Goal: Navigation & Orientation: Find specific page/section

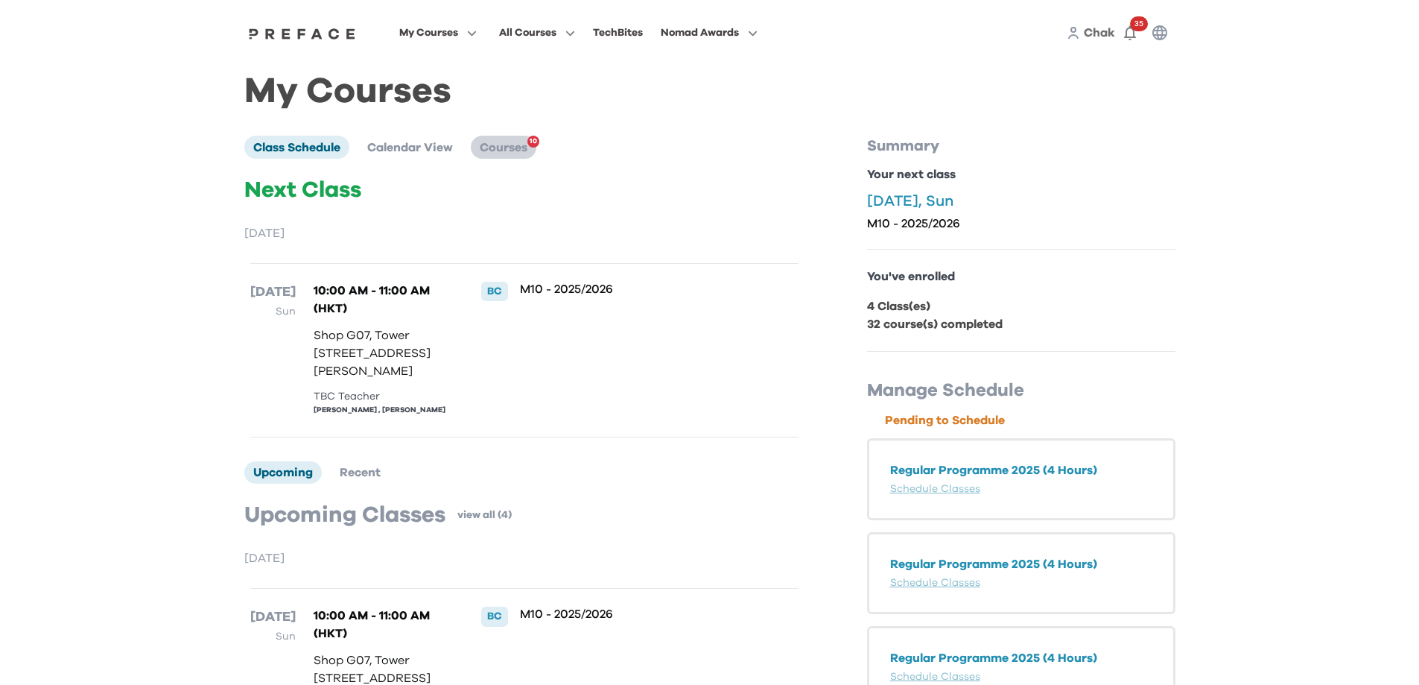
click at [505, 151] on span "Courses" at bounding box center [504, 148] width 48 height 12
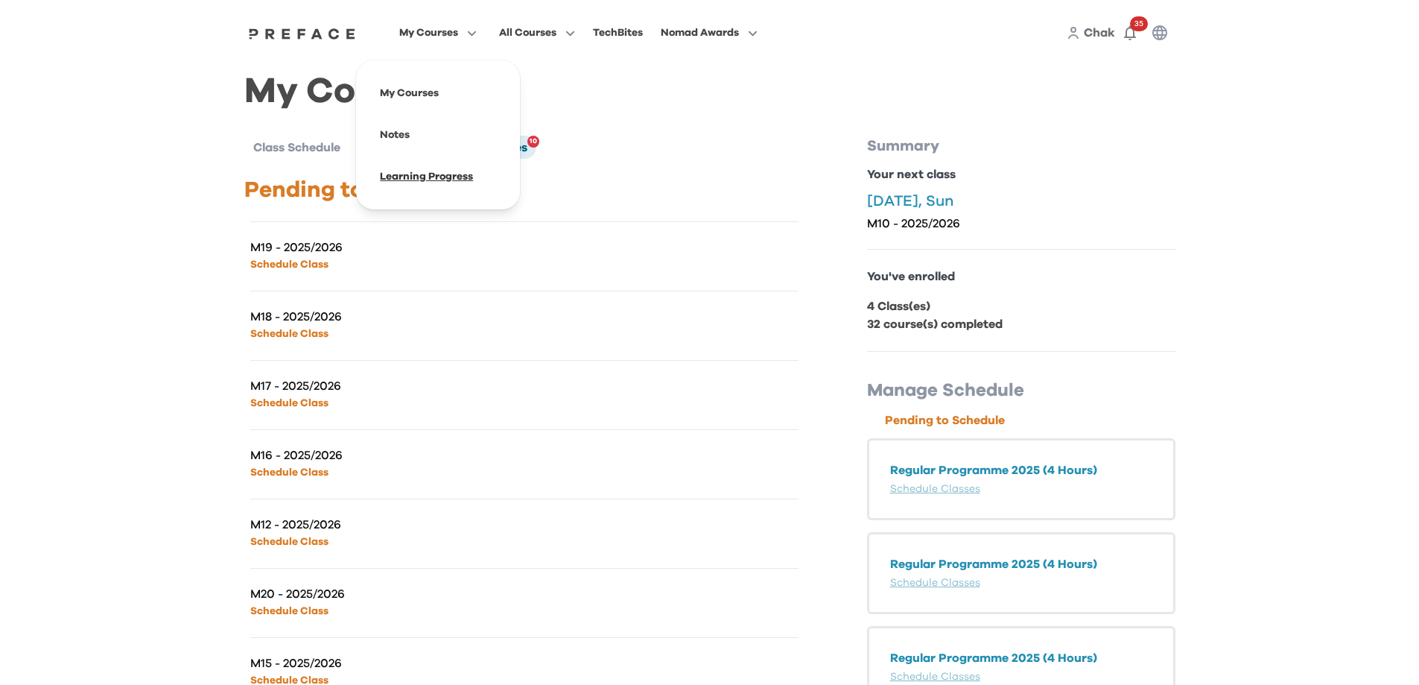
click at [413, 182] on span at bounding box center [438, 177] width 140 height 42
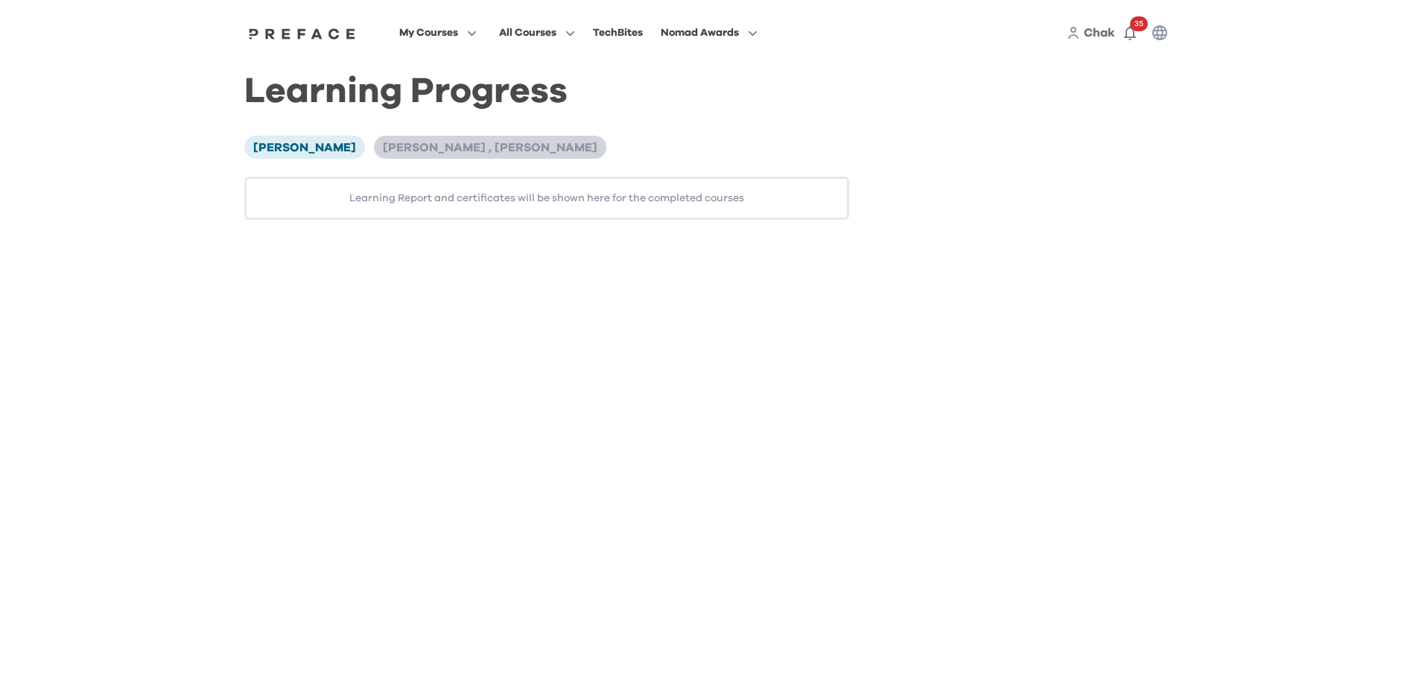
click at [401, 151] on span "[PERSON_NAME] , [PERSON_NAME]" at bounding box center [490, 148] width 215 height 12
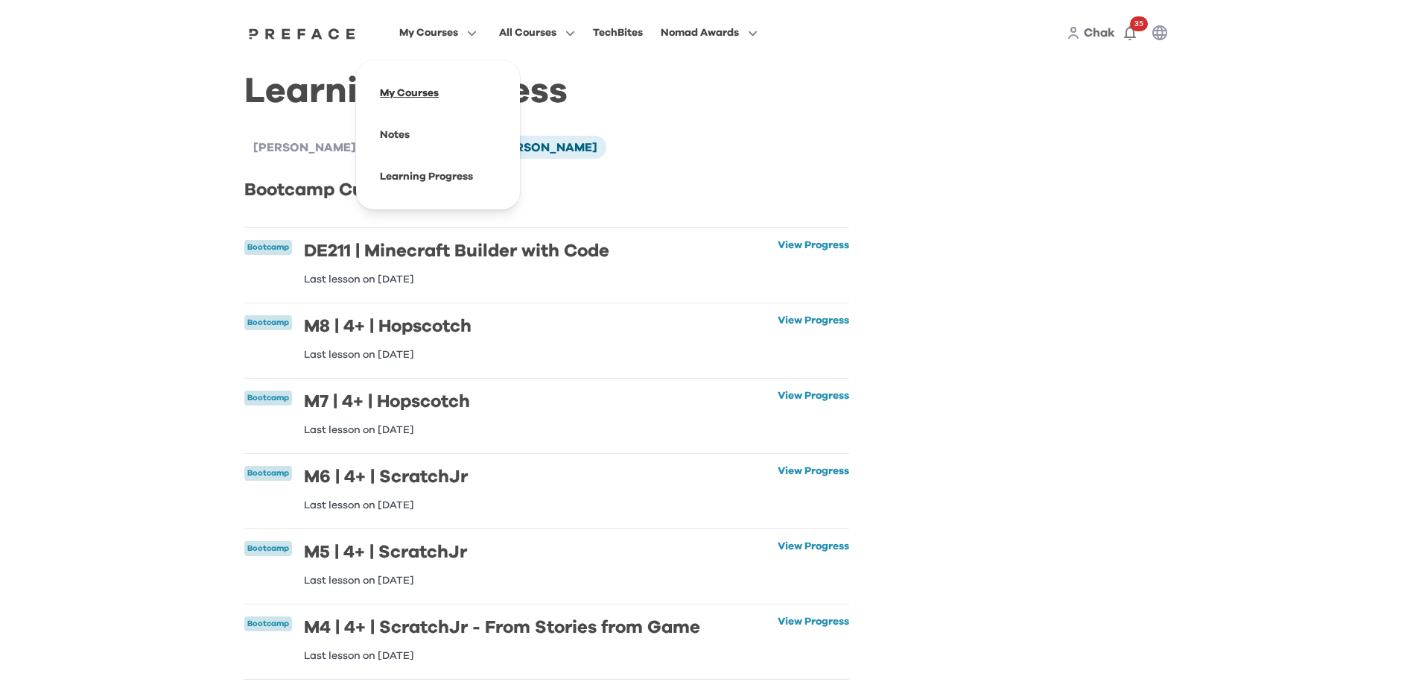
click at [434, 95] on span at bounding box center [438, 93] width 140 height 42
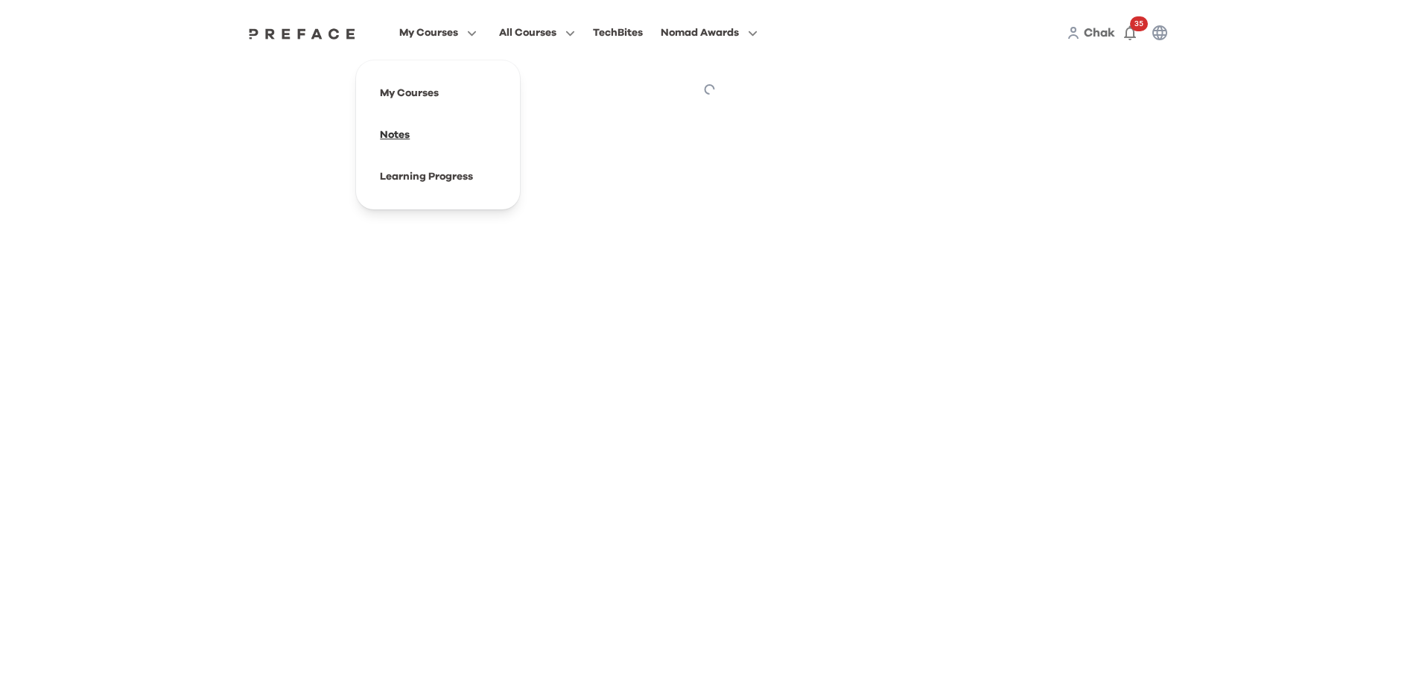
click at [413, 142] on span at bounding box center [438, 135] width 140 height 42
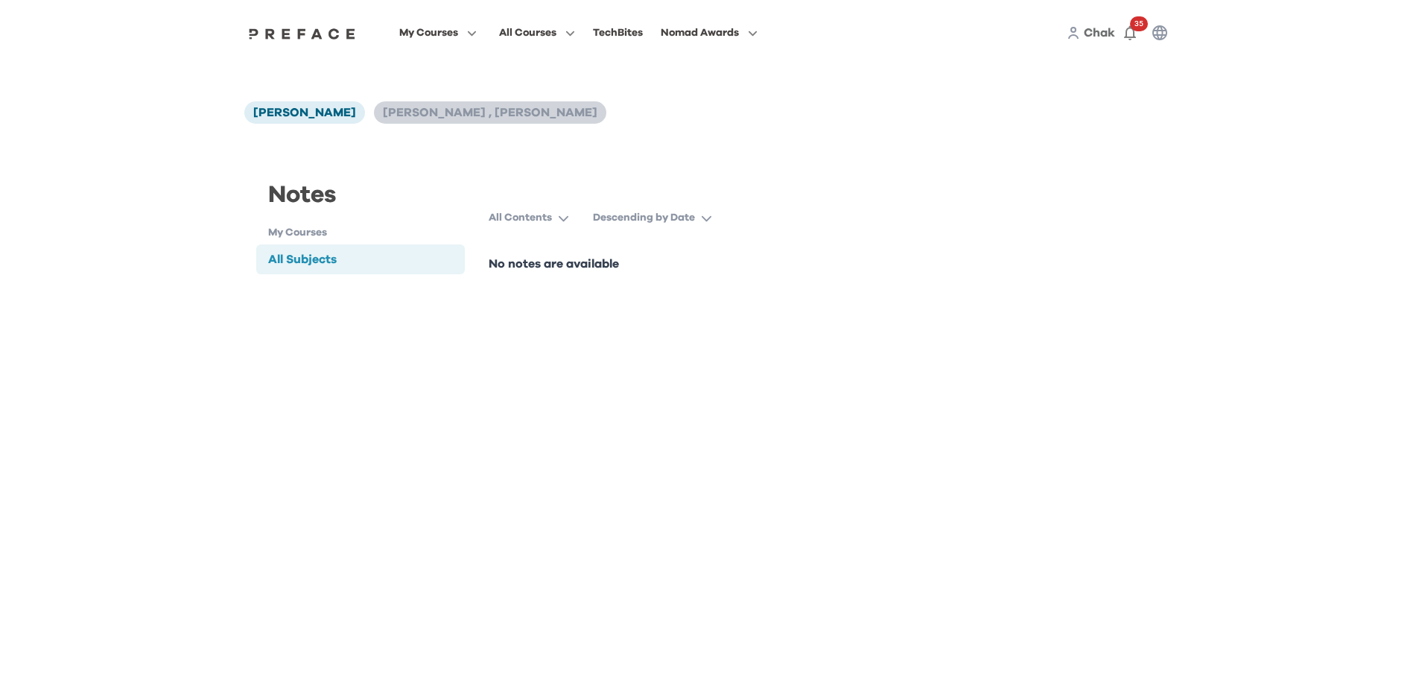
click at [383, 116] on span "[PERSON_NAME] , [PERSON_NAME]" at bounding box center [490, 113] width 215 height 12
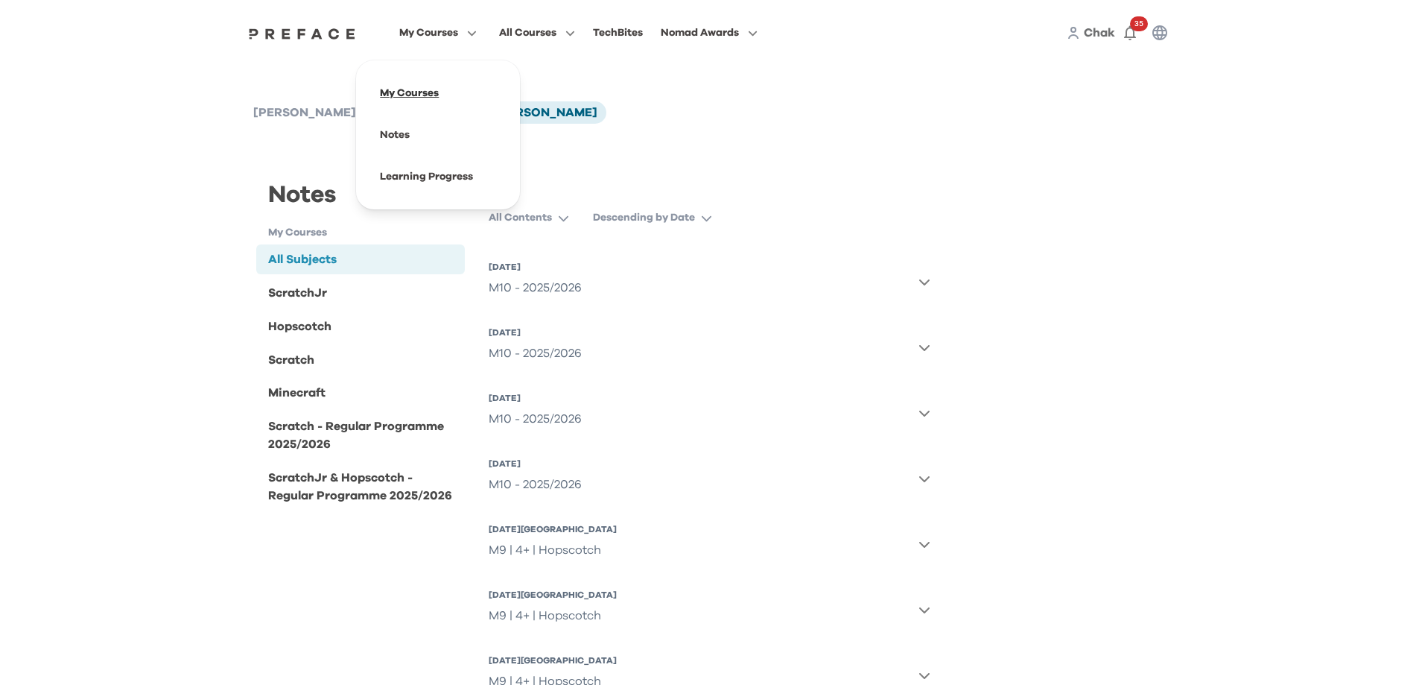
click at [413, 82] on span at bounding box center [438, 93] width 140 height 42
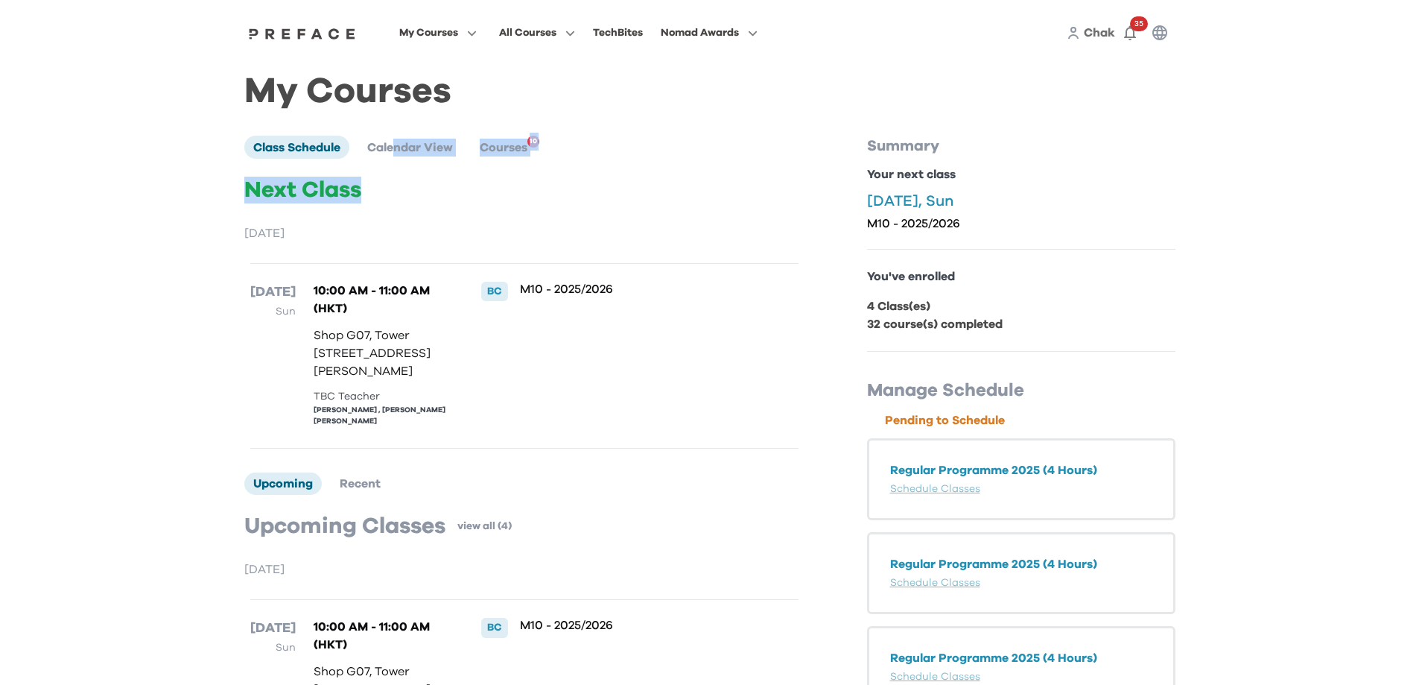
drag, startPoint x: 396, startPoint y: 148, endPoint x: 399, endPoint y: 207, distance: 59.0
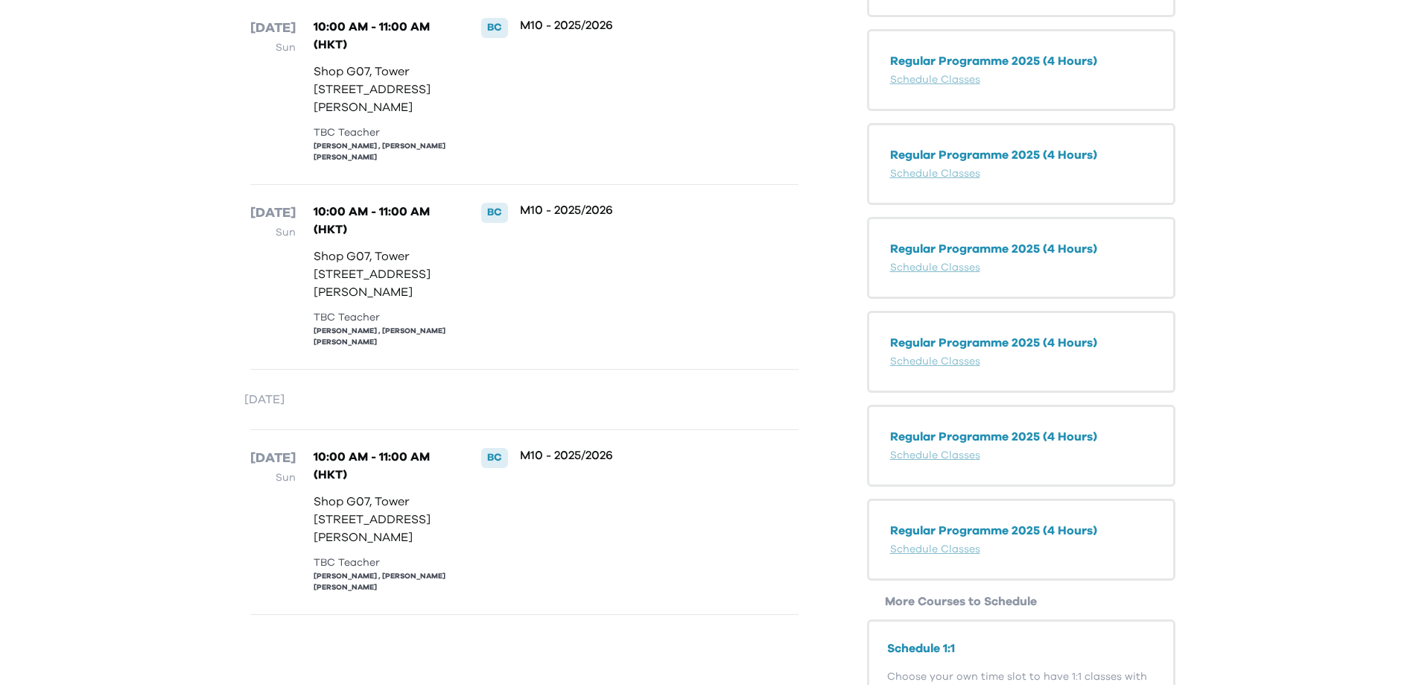
scroll to position [892, 0]
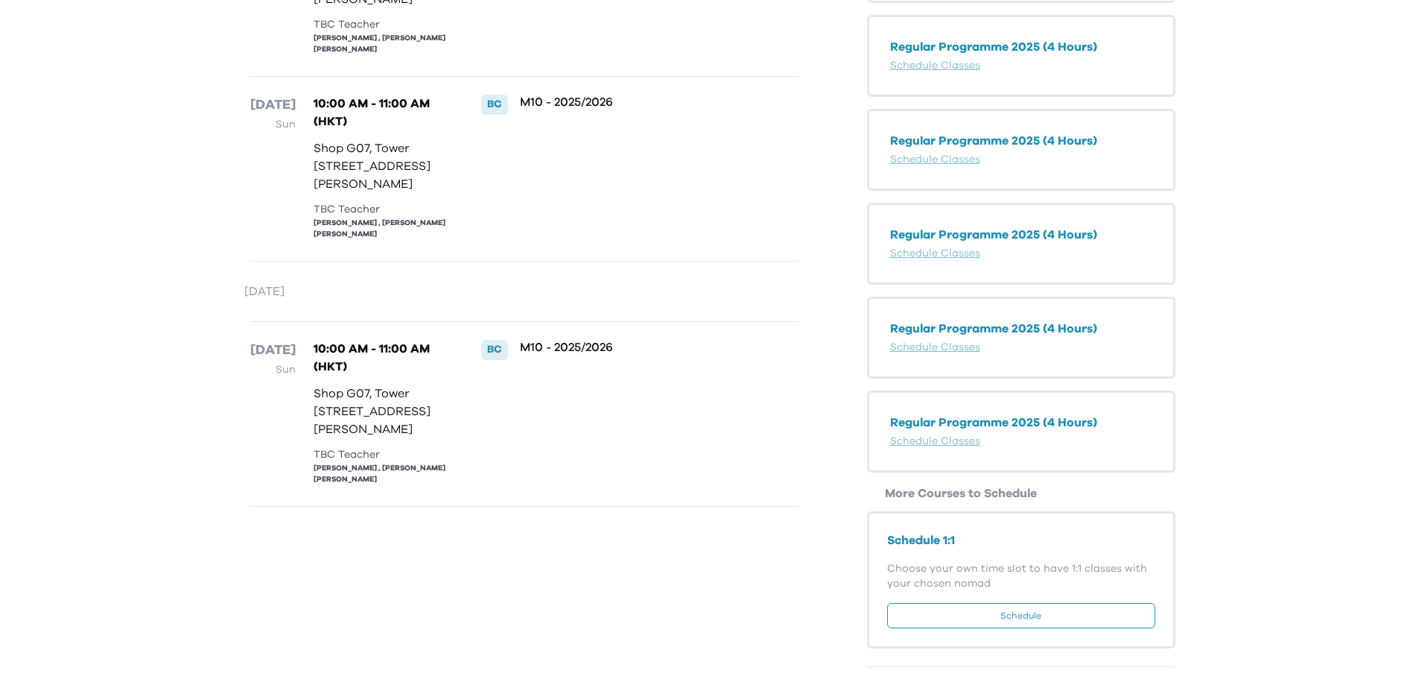
click at [1003, 620] on button "Schedule" at bounding box center [1021, 615] width 268 height 25
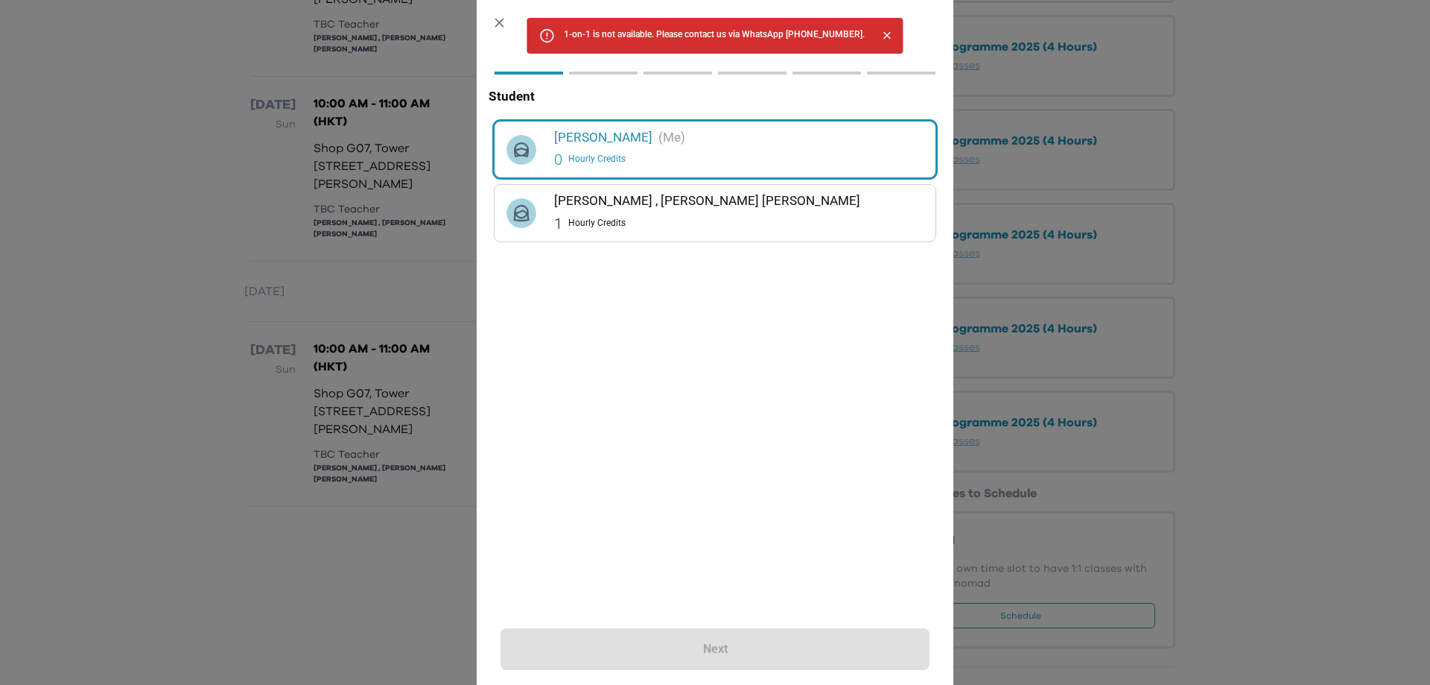
click at [615, 195] on h6 "Hang Ngai , Carl Li" at bounding box center [738, 201] width 369 height 20
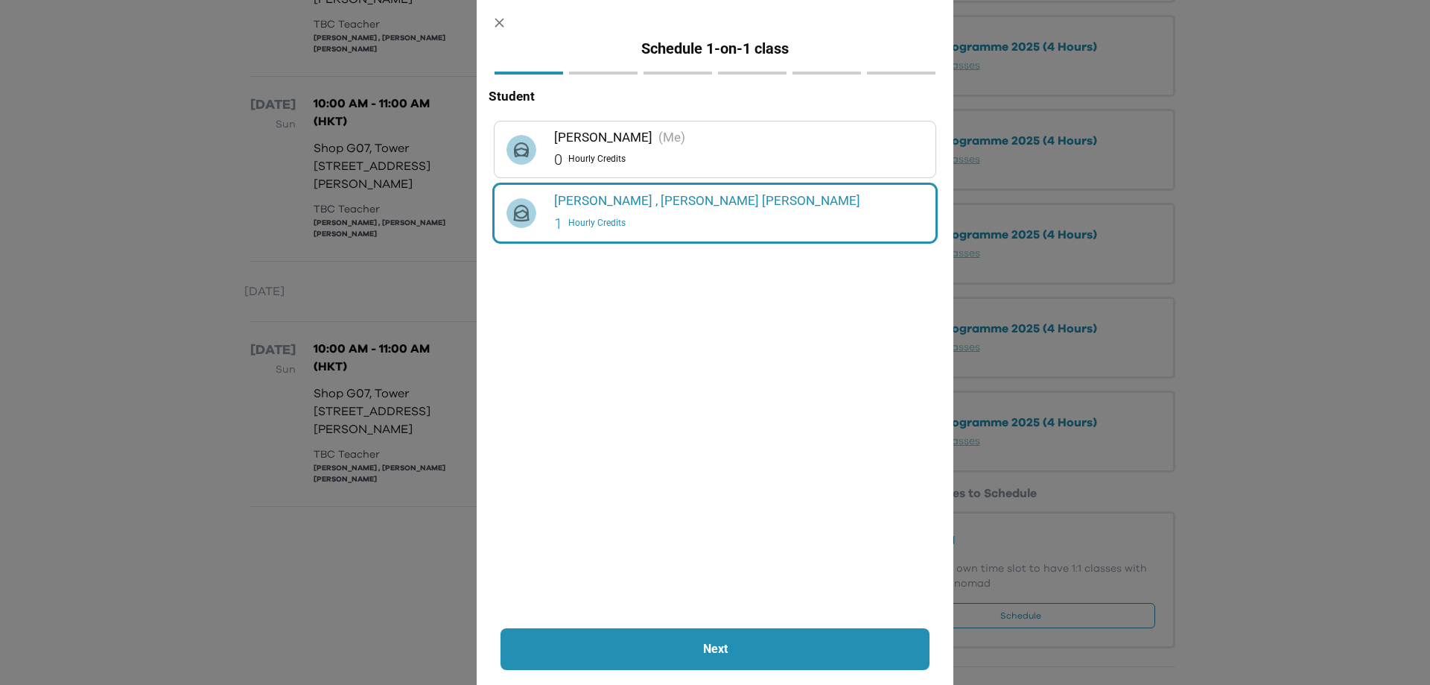
click at [490, 9] on button "button" at bounding box center [500, 23] width 34 height 34
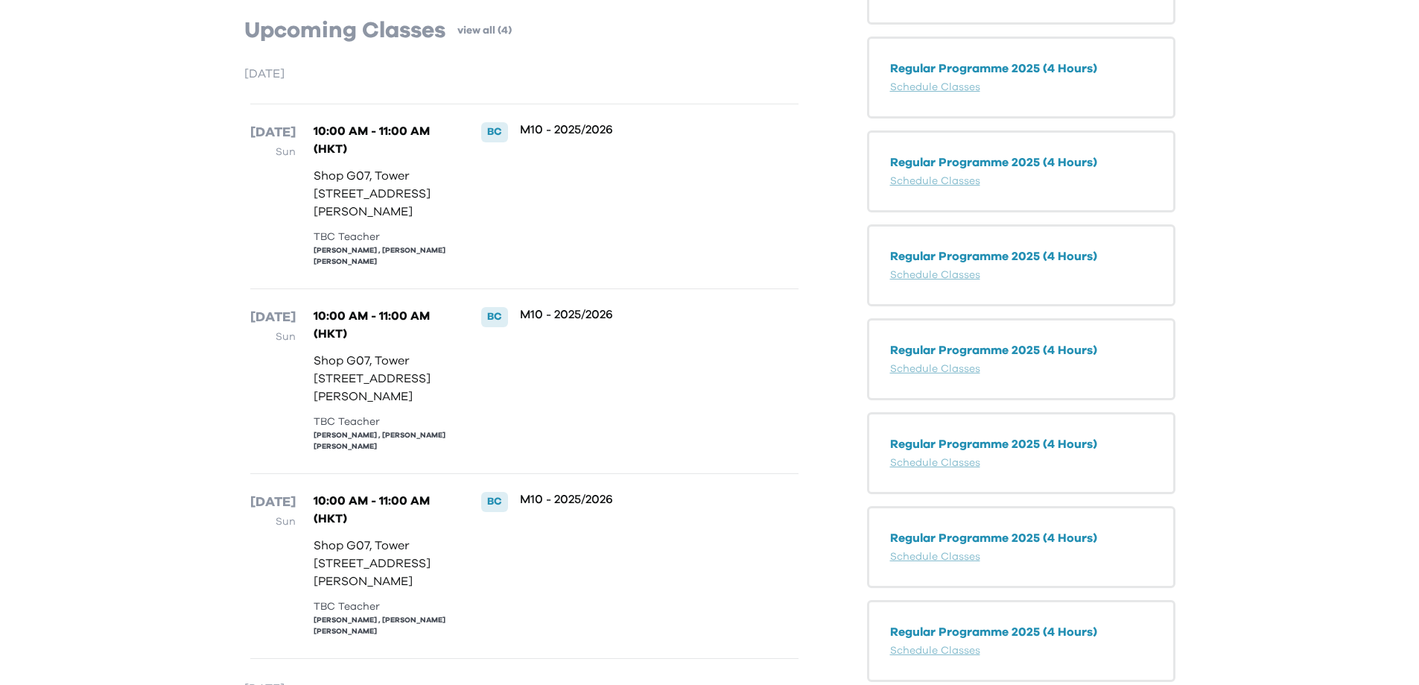
scroll to position [98, 0]
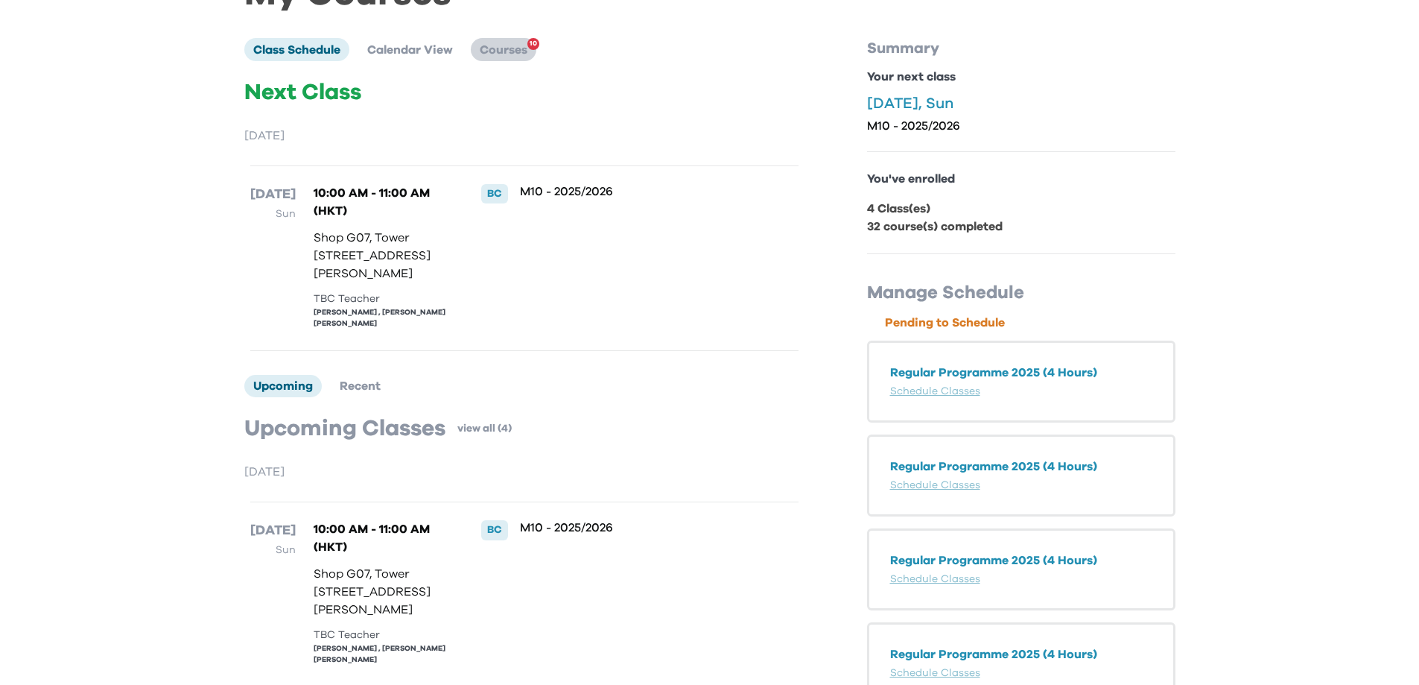
click at [491, 51] on span "Courses" at bounding box center [504, 50] width 48 height 12
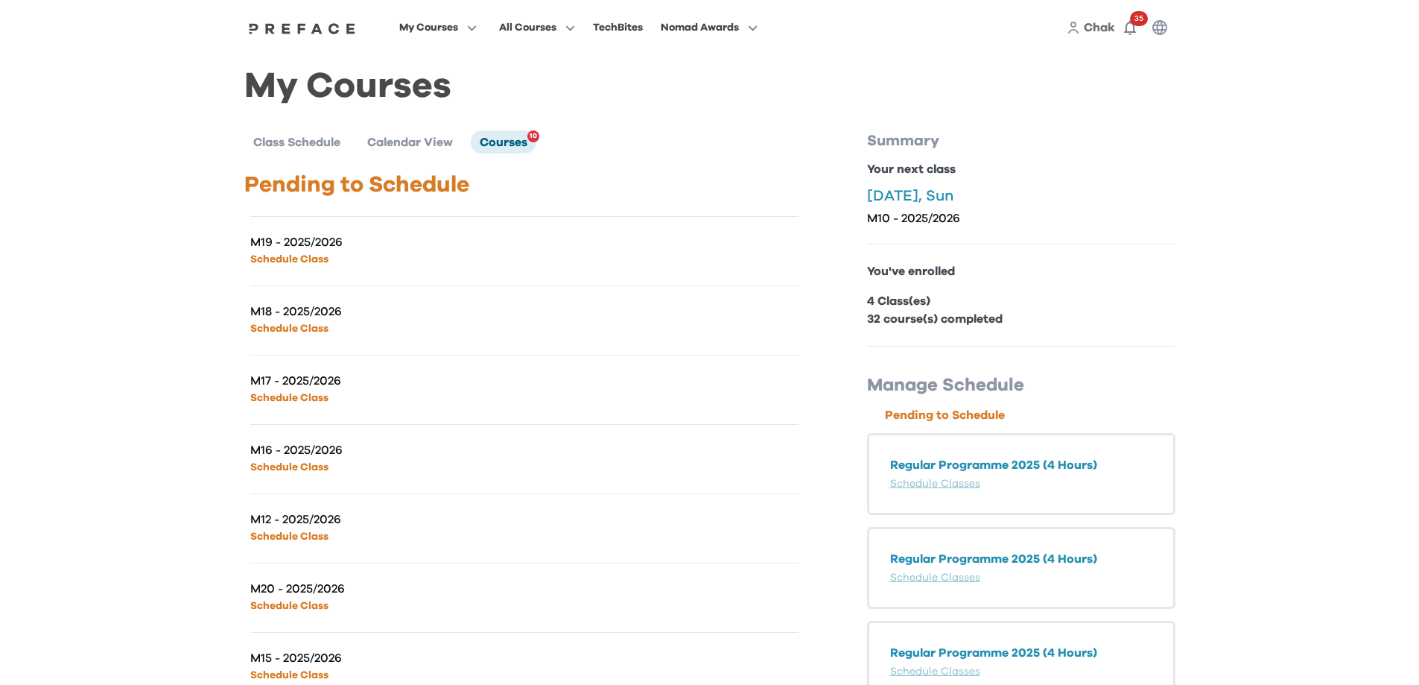
scroll to position [0, 0]
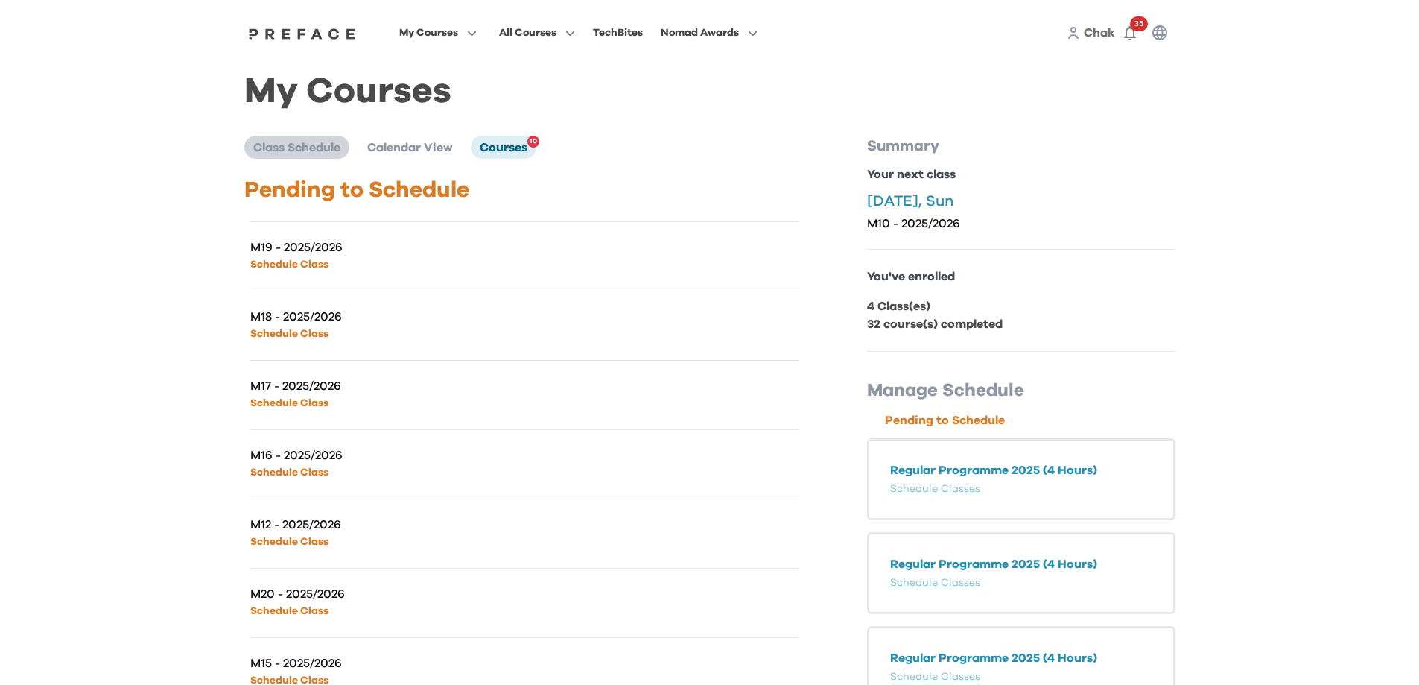
click at [305, 150] on span "Class Schedule" at bounding box center [296, 148] width 87 height 12
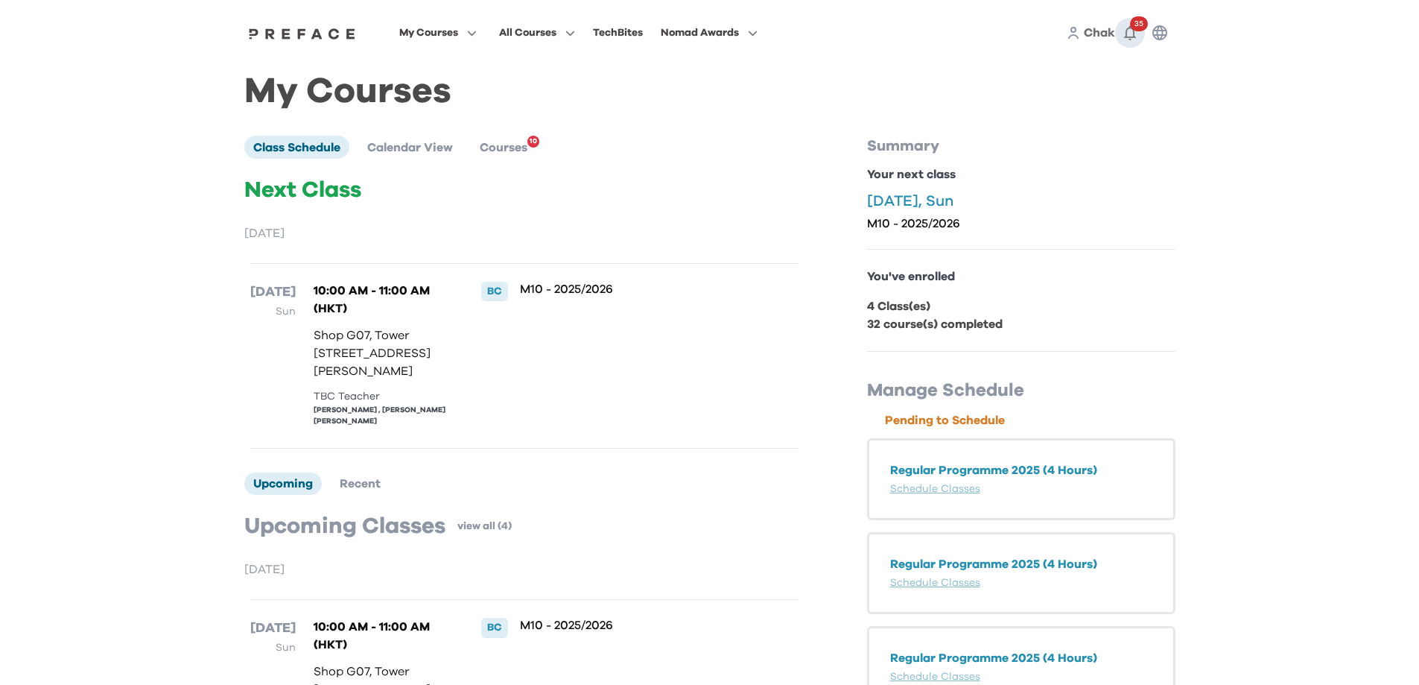
click at [1136, 32] on icon "button" at bounding box center [1130, 33] width 18 height 18
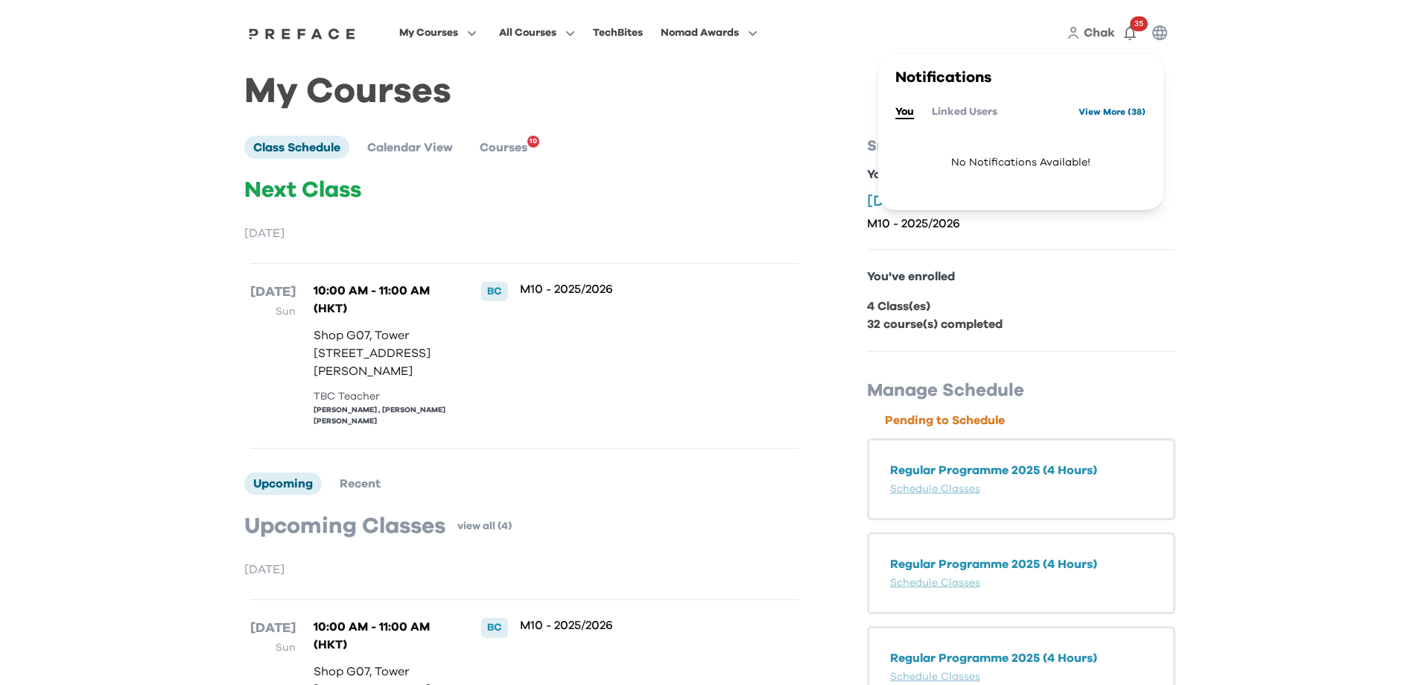
click at [1098, 114] on link "View More ( 38 )" at bounding box center [1112, 112] width 67 height 24
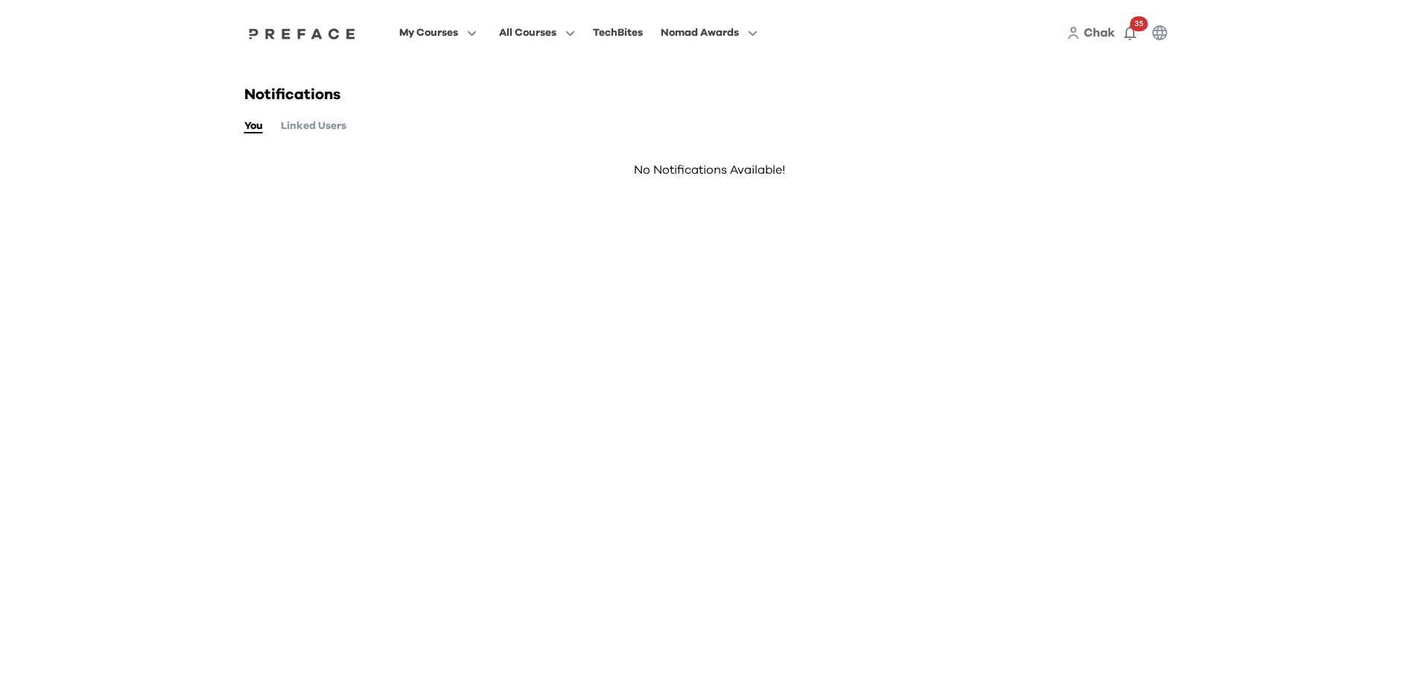
click at [339, 130] on button "Linked Users" at bounding box center [314, 126] width 66 height 16
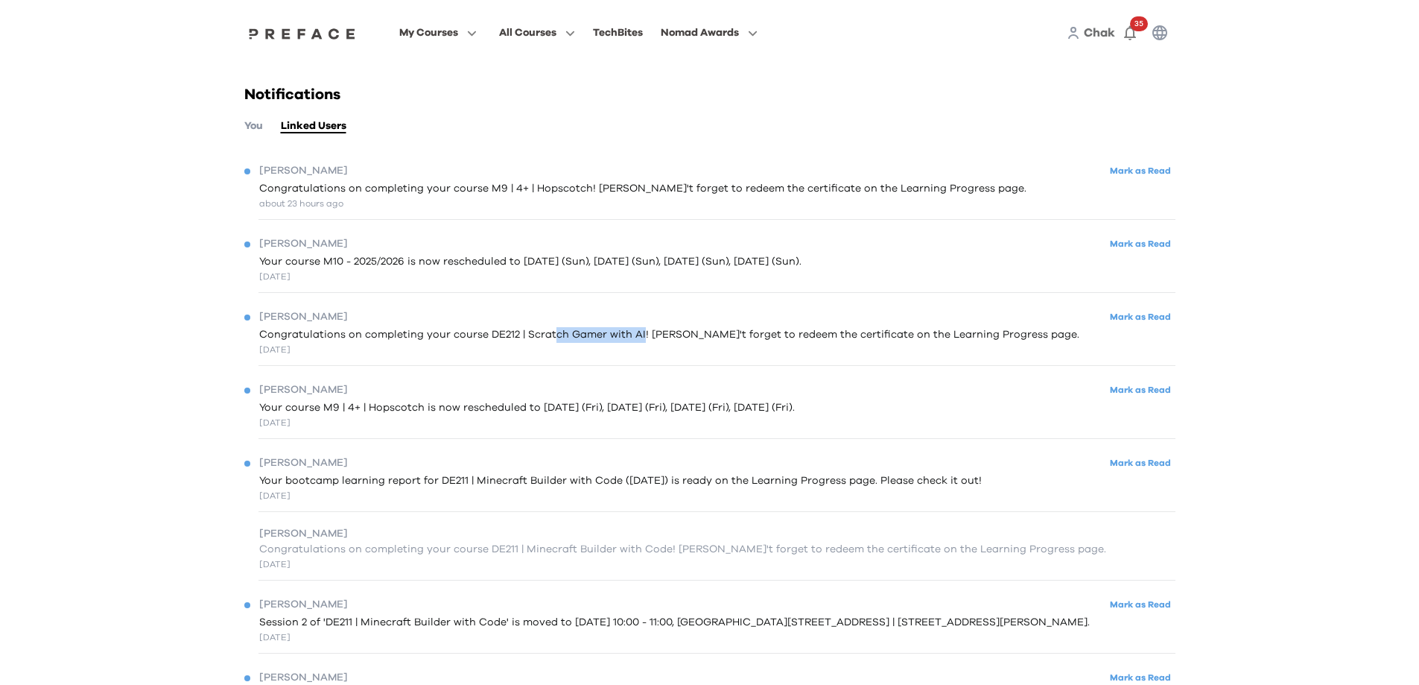
drag, startPoint x: 550, startPoint y: 335, endPoint x: 635, endPoint y: 335, distance: 84.9
click at [635, 335] on span "Congratulations on completing your course DE212 | Scratch Gamer with AI! Don't …" at bounding box center [669, 335] width 820 height 16
click at [768, 337] on span "Congratulations on completing your course DE212 | Scratch Gamer with AI! Don't …" at bounding box center [669, 335] width 820 height 16
click at [261, 126] on button "You" at bounding box center [253, 126] width 19 height 16
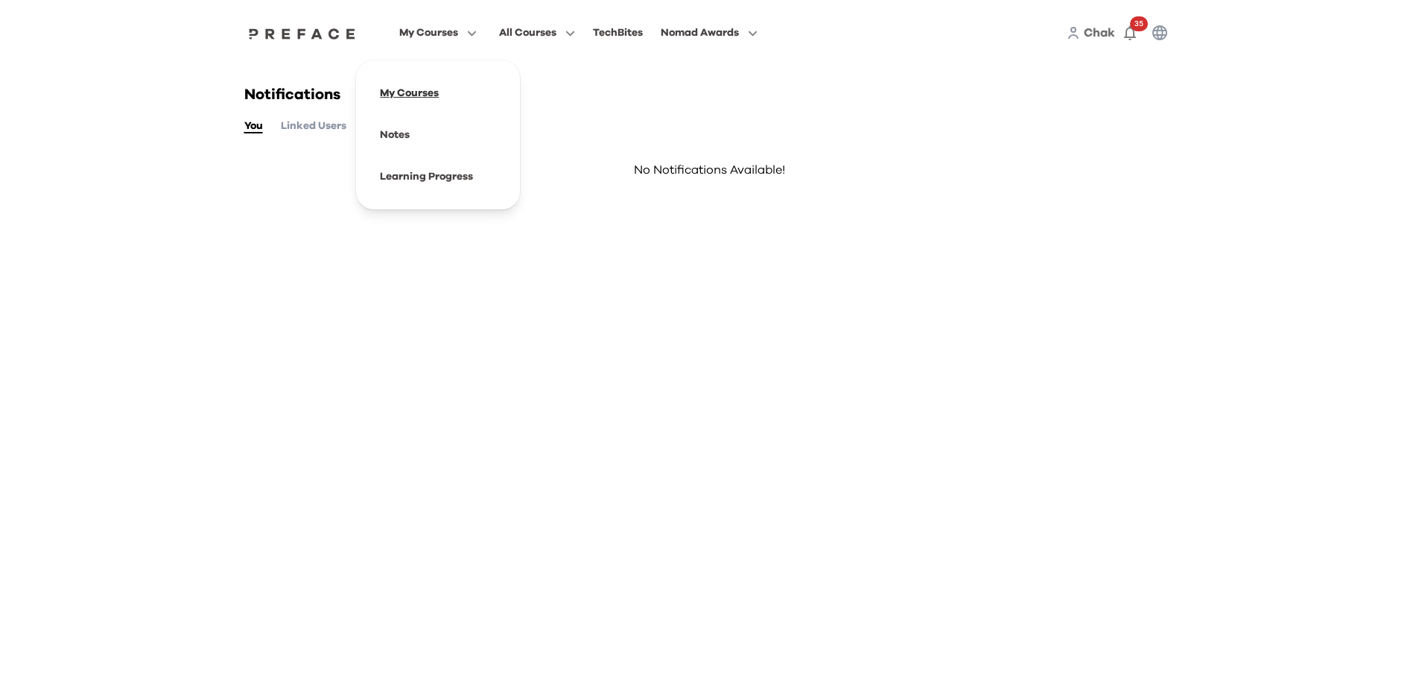
click at [411, 86] on span at bounding box center [438, 93] width 140 height 42
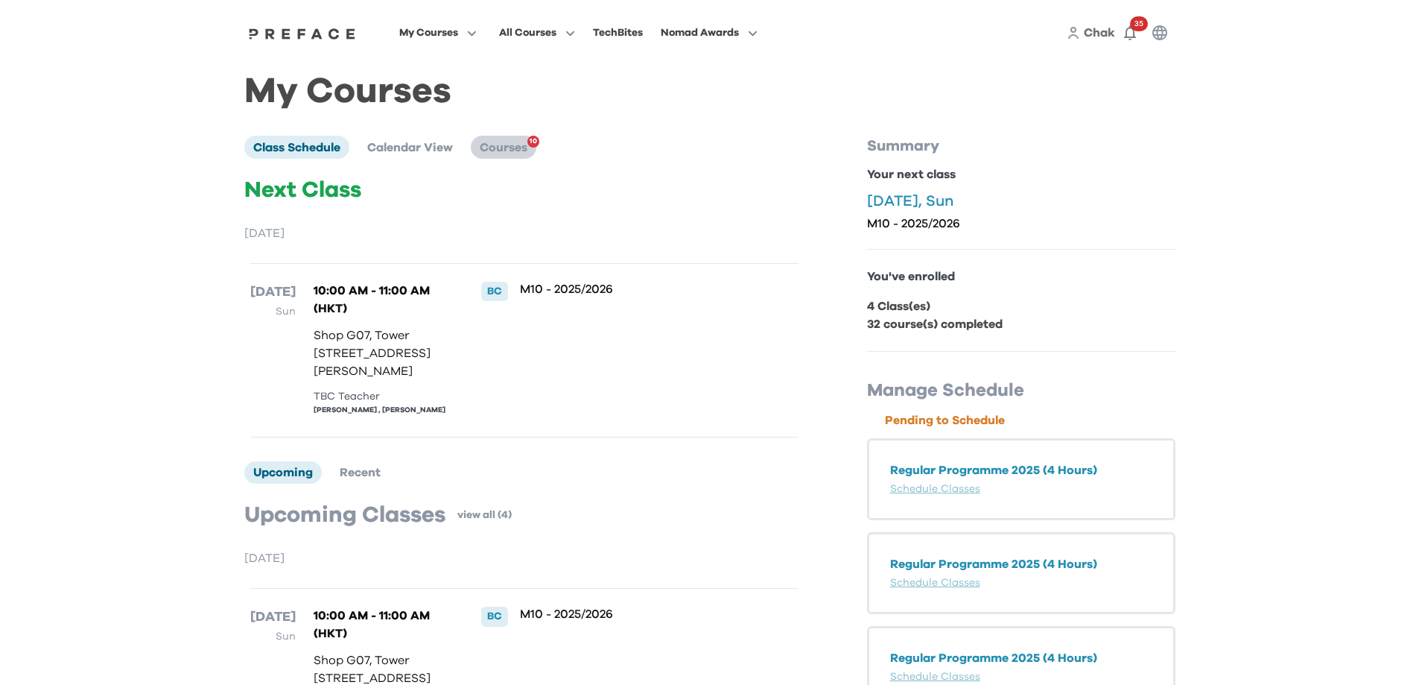
click at [518, 153] on span "Courses" at bounding box center [504, 148] width 48 height 12
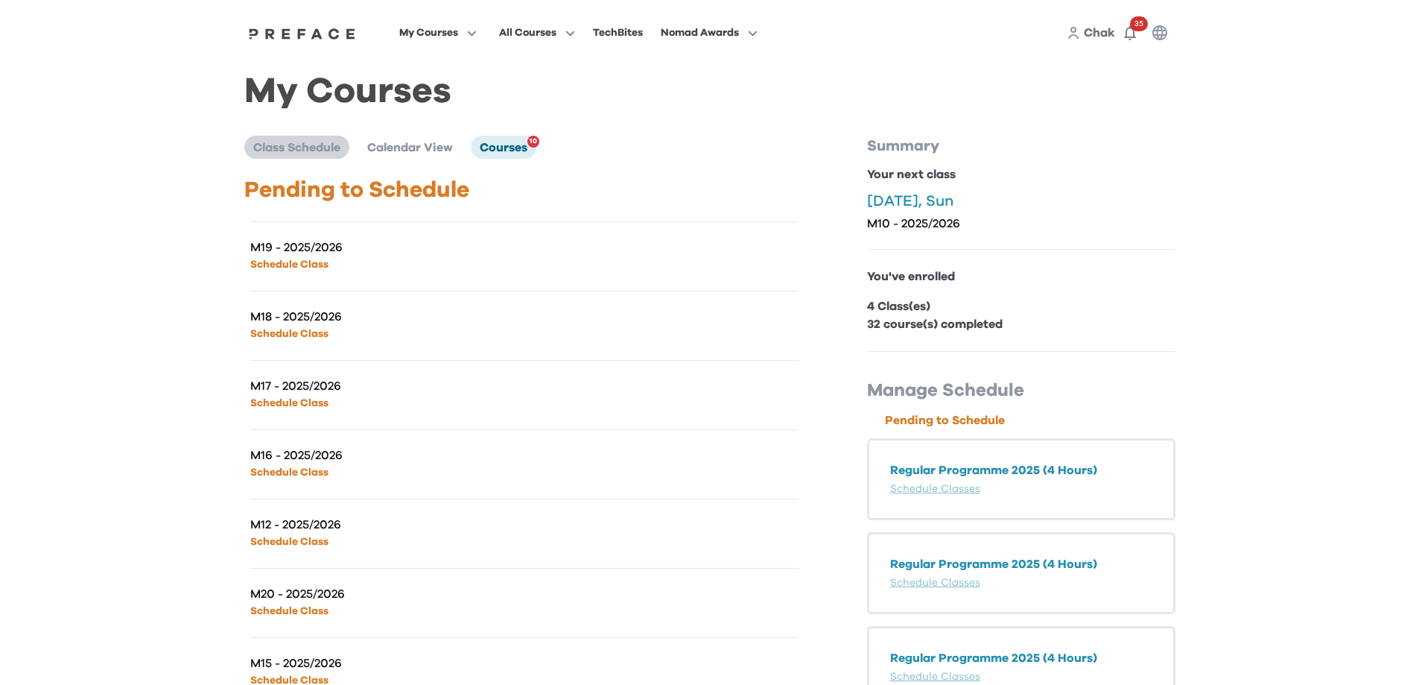
click at [285, 153] on span "Class Schedule" at bounding box center [296, 148] width 87 height 12
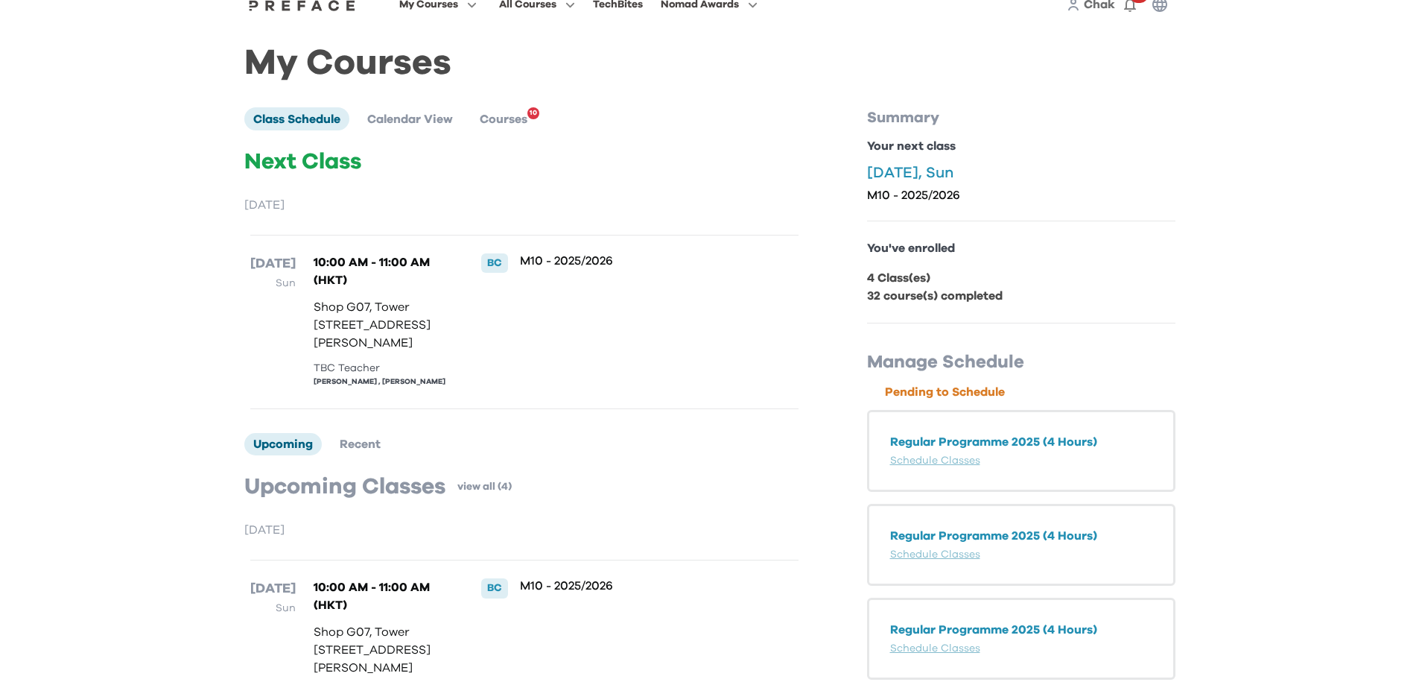
scroll to position [397, 0]
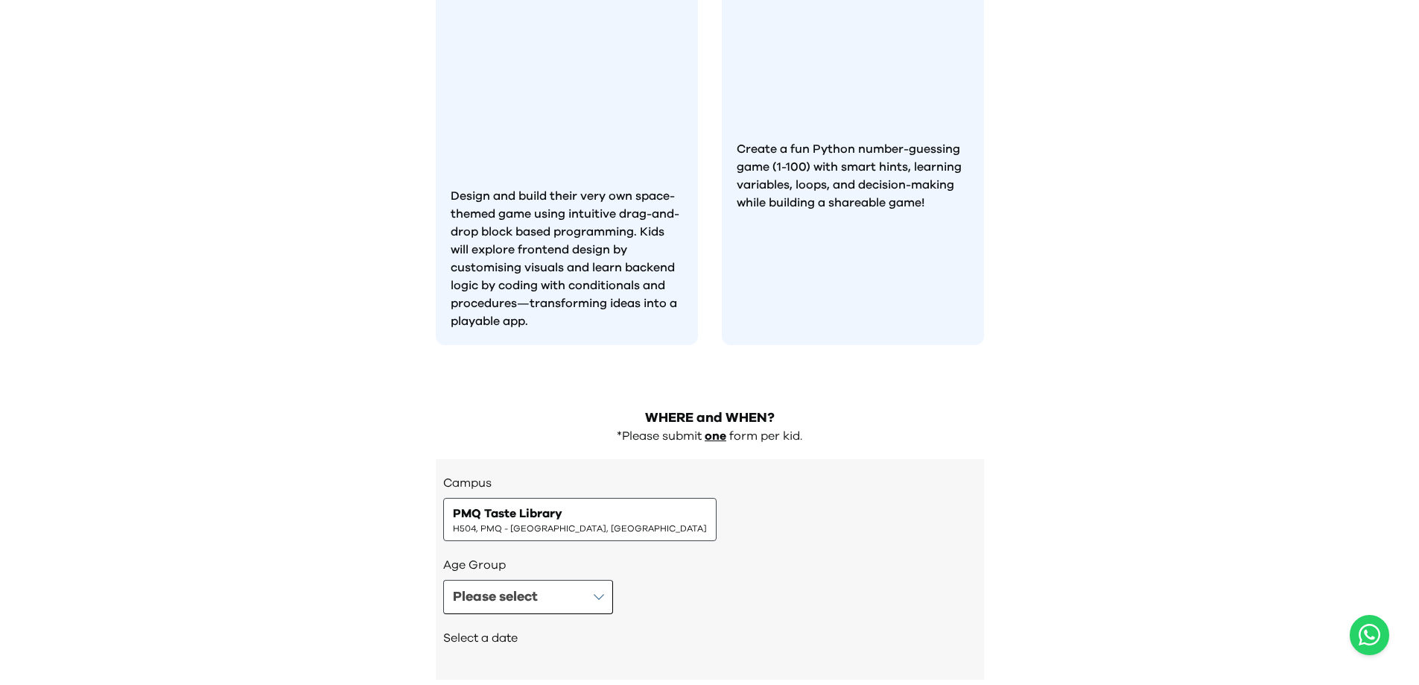
scroll to position [1022, 0]
